Goal: Navigation & Orientation: Find specific page/section

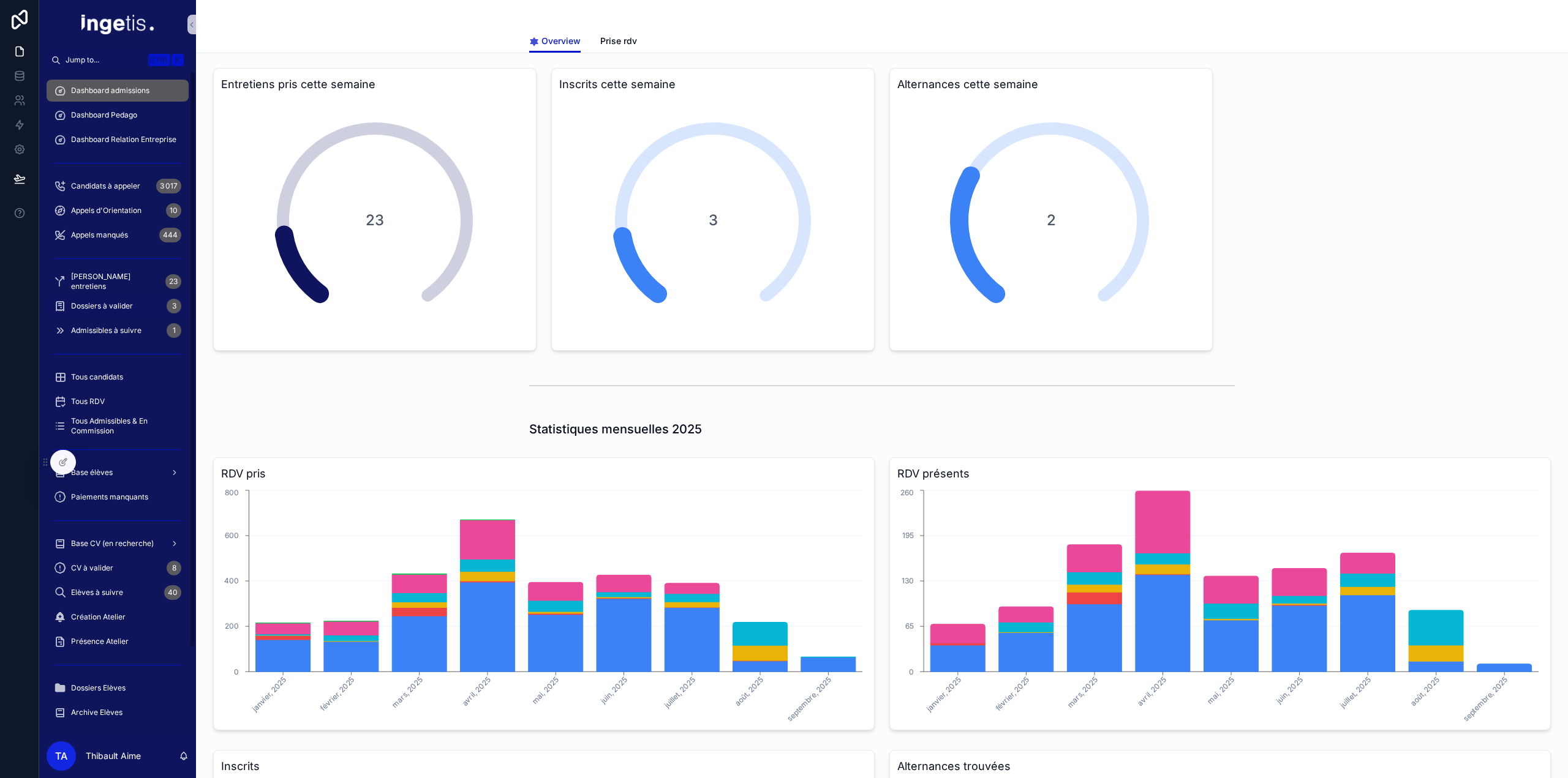
click at [111, 303] on span "Dossiers à valider" at bounding box center [102, 305] width 61 height 10
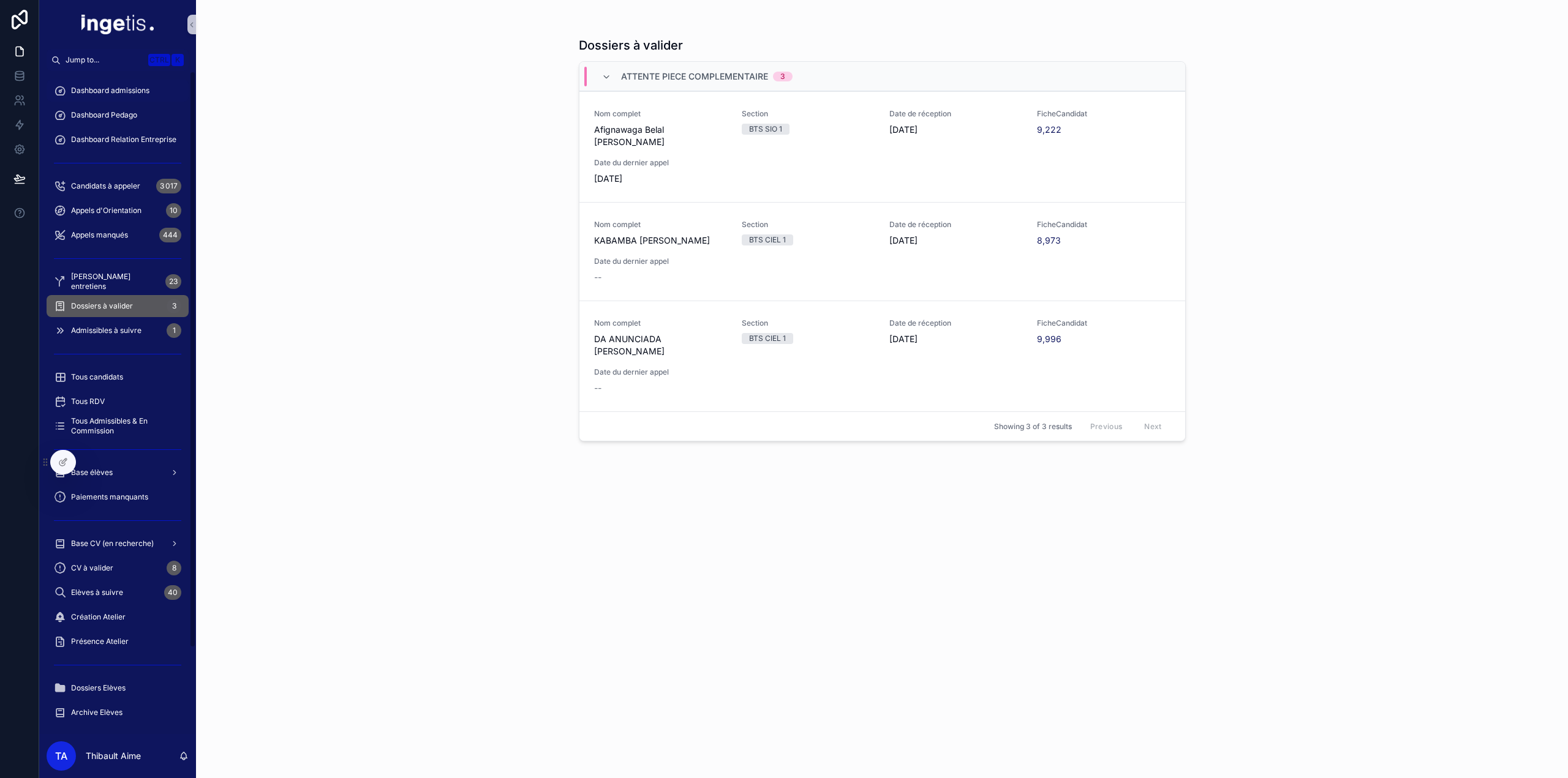
click at [85, 89] on span "Dashboard admissions" at bounding box center [110, 90] width 78 height 10
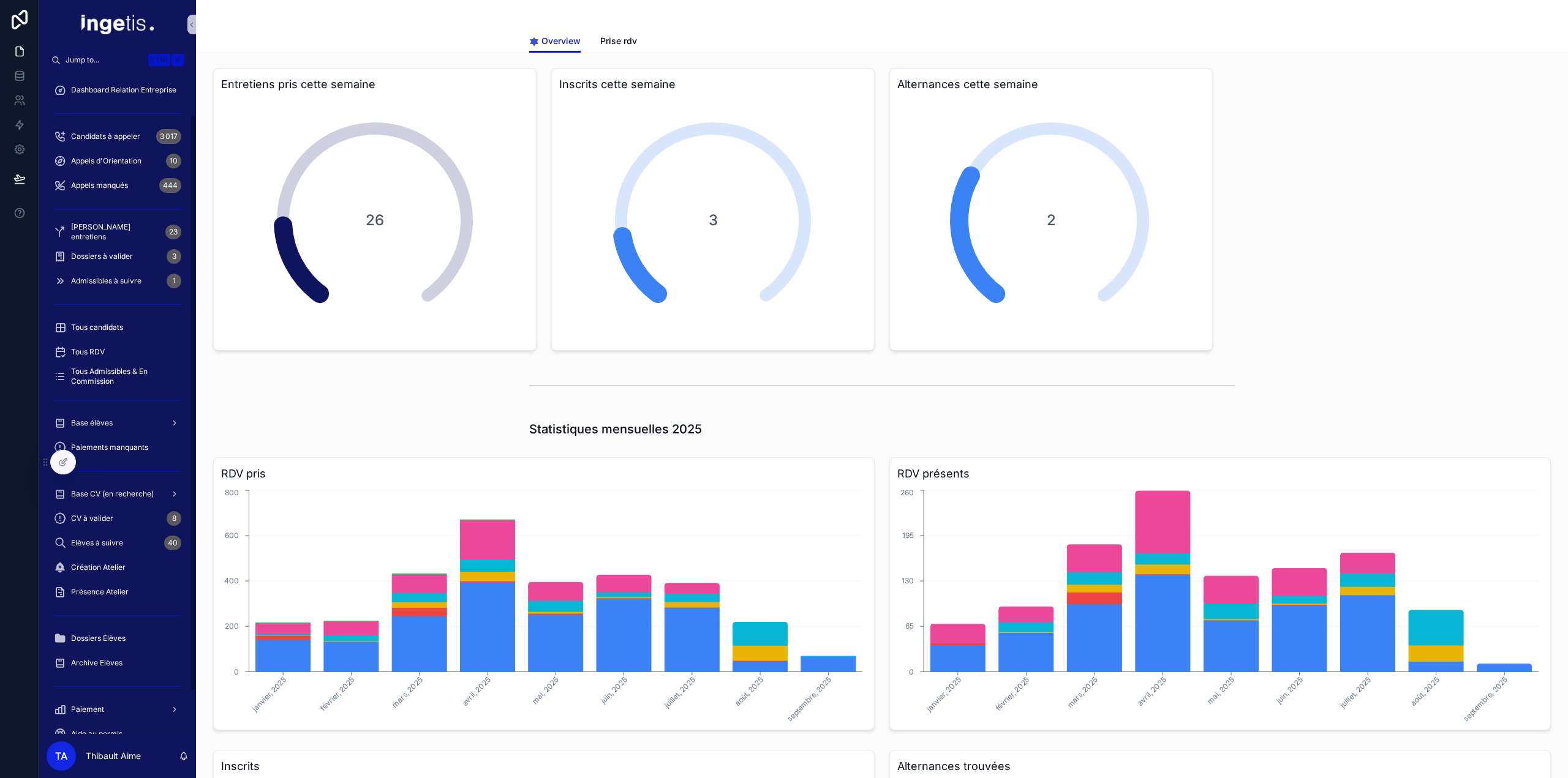
scroll to position [98, 0]
